Goal: Information Seeking & Learning: Learn about a topic

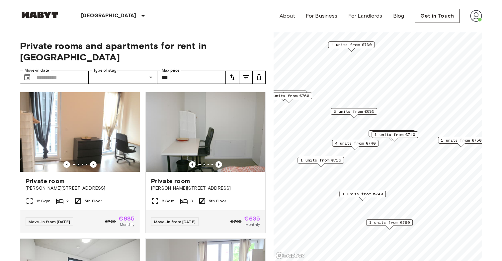
click at [354, 192] on span "1 units from €740" at bounding box center [362, 194] width 41 height 6
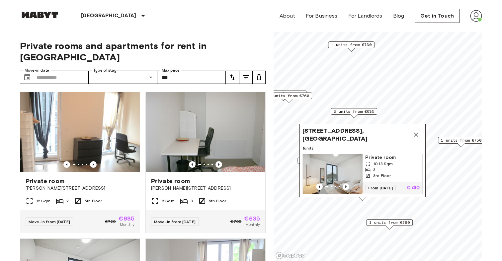
click at [417, 134] on icon "Map marker" at bounding box center [416, 135] width 8 height 8
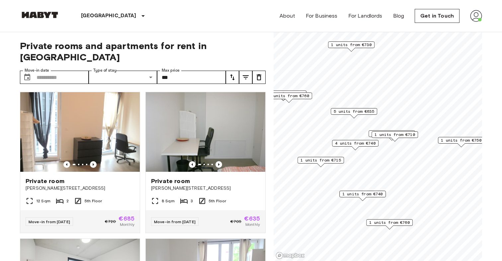
click at [399, 222] on span "1 units from €760" at bounding box center [389, 223] width 41 height 6
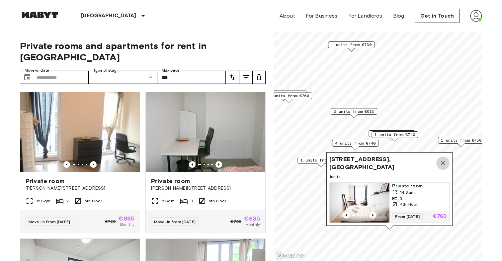
click at [446, 160] on button "Map marker" at bounding box center [442, 163] width 13 height 13
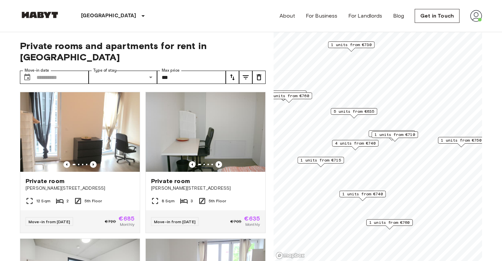
click at [337, 160] on span "1 units from €715" at bounding box center [321, 160] width 41 height 6
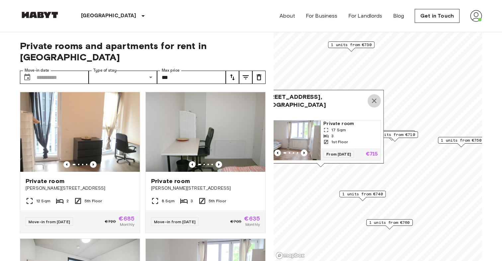
click at [378, 100] on icon "Map marker" at bounding box center [374, 101] width 8 height 8
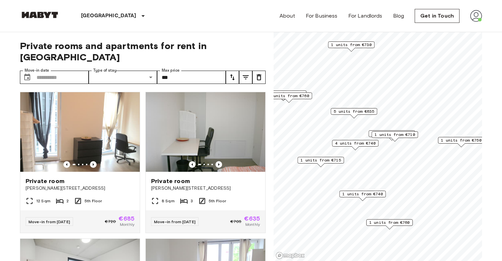
click at [356, 143] on span "4 units from €740" at bounding box center [355, 143] width 41 height 6
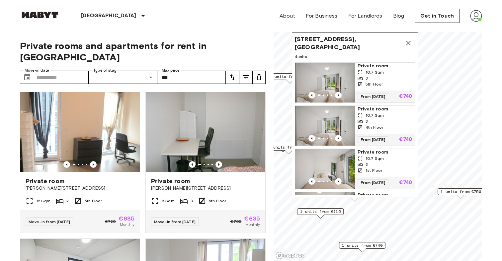
click at [408, 46] on icon "Map marker" at bounding box center [408, 43] width 8 height 8
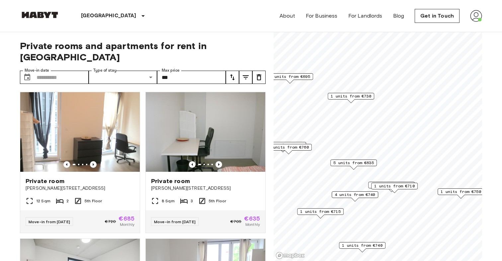
click at [359, 163] on span "5 units from €635" at bounding box center [353, 163] width 41 height 6
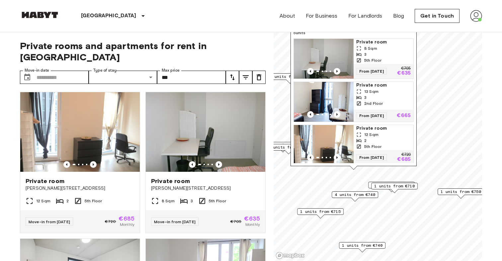
scroll to position [80, 0]
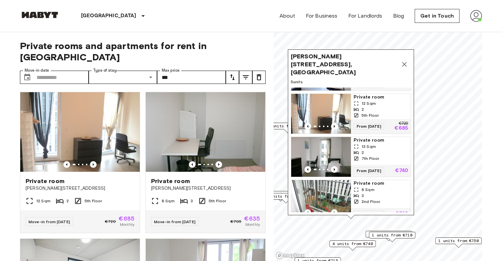
click at [399, 54] on div "Bernhard-Weiß-Straße 1-3, 10178 Berlin, GER" at bounding box center [351, 64] width 120 height 24
click at [400, 54] on div "Bernhard-Weiß-Straße 1-3, 10178 Berlin, GER" at bounding box center [351, 64] width 120 height 24
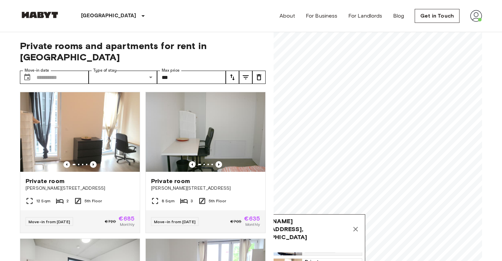
click at [355, 225] on icon "Map marker" at bounding box center [356, 229] width 8 height 8
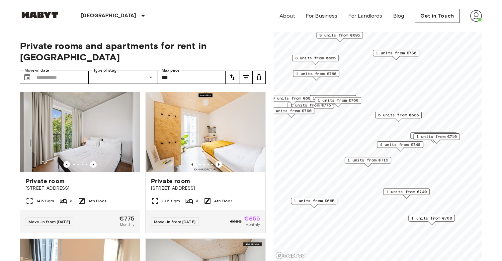
click at [328, 201] on span "1 units from €665" at bounding box center [314, 201] width 41 height 6
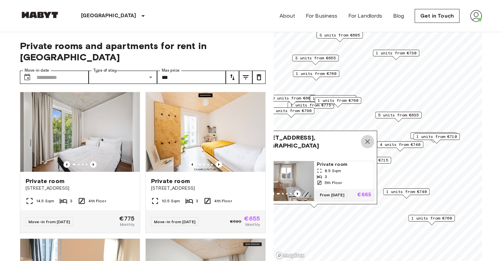
click at [365, 142] on icon "Map marker" at bounding box center [368, 142] width 8 height 8
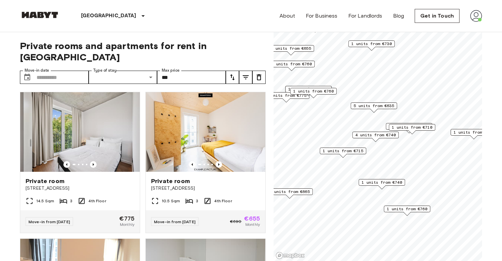
click at [387, 125] on div "1 units from €710" at bounding box center [409, 126] width 46 height 7
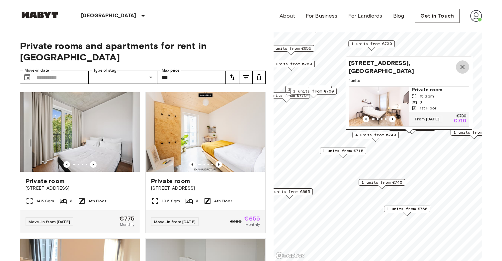
click at [465, 66] on icon "Map marker" at bounding box center [463, 67] width 8 height 8
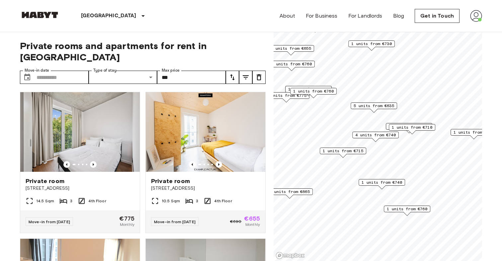
click at [424, 127] on span "1 units from €710" at bounding box center [412, 128] width 41 height 6
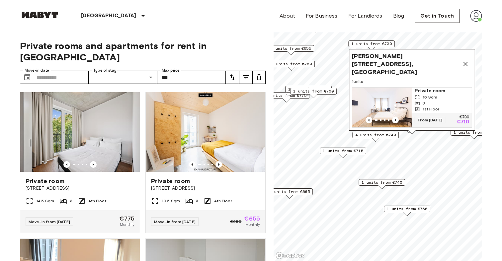
click at [465, 65] on icon "Map marker" at bounding box center [466, 64] width 8 height 8
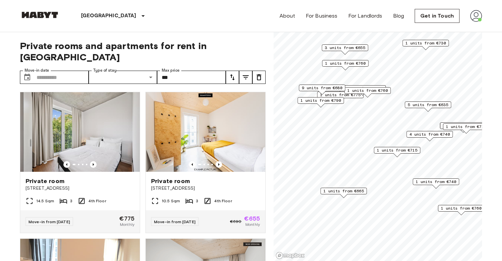
click at [350, 193] on span "1 units from €665" at bounding box center [343, 191] width 41 height 6
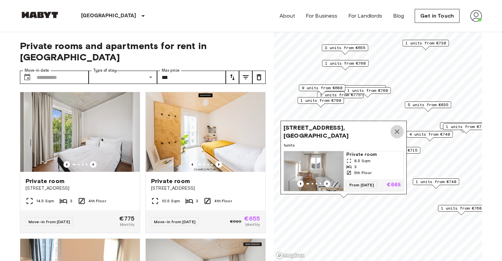
click at [398, 131] on icon "Map marker" at bounding box center [397, 132] width 8 height 8
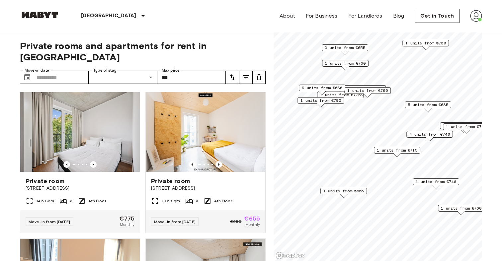
click at [325, 103] on span "1 units from €790" at bounding box center [321, 101] width 41 height 6
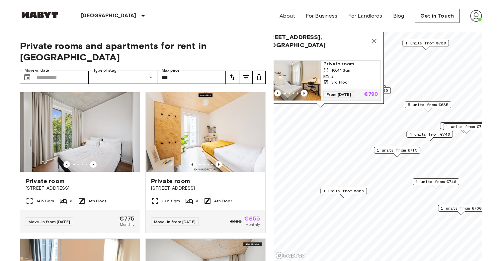
click at [372, 40] on icon "Map marker" at bounding box center [374, 41] width 8 height 8
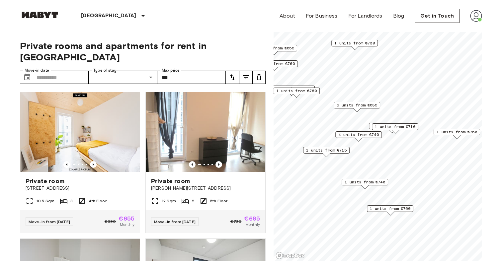
click at [439, 134] on span "1 units from €750" at bounding box center [457, 132] width 41 height 6
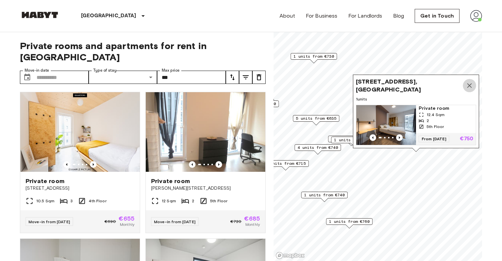
click at [469, 84] on icon "Map marker" at bounding box center [470, 86] width 8 height 8
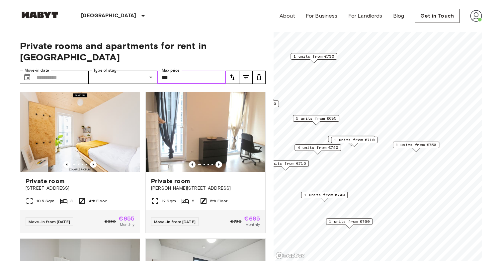
click at [167, 71] on input "***" at bounding box center [191, 77] width 69 height 13
type input "***"
click at [244, 73] on icon "tune" at bounding box center [246, 77] width 8 height 8
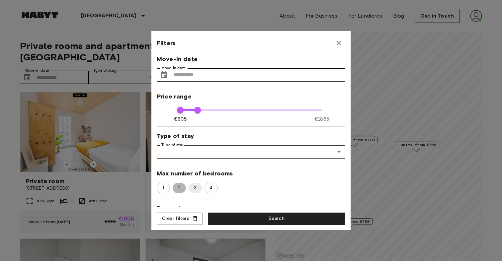
click at [178, 189] on span "2" at bounding box center [179, 188] width 10 height 7
type input "***"
type input "**"
click at [241, 214] on button "Search" at bounding box center [276, 219] width 137 height 12
